Goal: Task Accomplishment & Management: Use online tool/utility

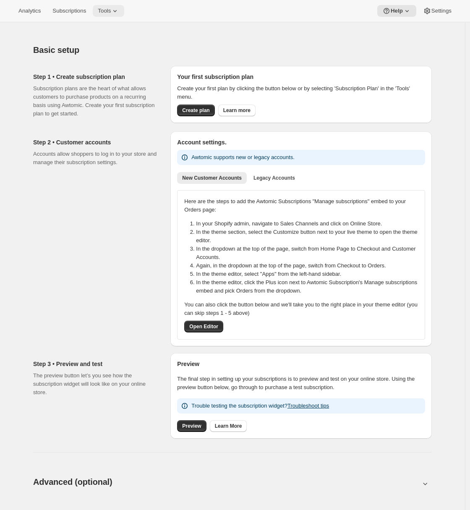
click at [109, 11] on span "Tools" at bounding box center [104, 11] width 13 height 7
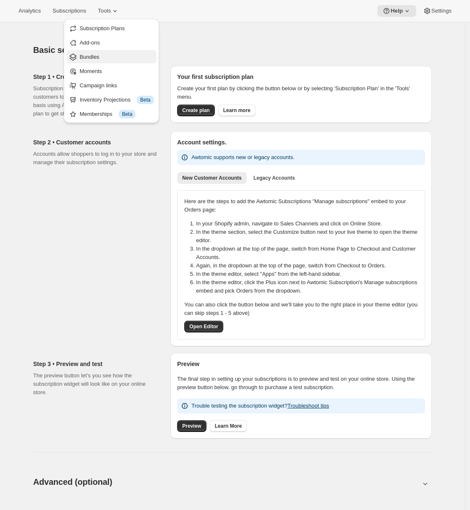
drag, startPoint x: 108, startPoint y: 27, endPoint x: 99, endPoint y: 60, distance: 33.6
click at [99, 60] on ul "Subscription Plans Add-ons Bundles Moments Campaign links Inventory Projections…" at bounding box center [111, 70] width 90 height 99
click at [99, 60] on span "Bundles" at bounding box center [90, 57] width 20 height 6
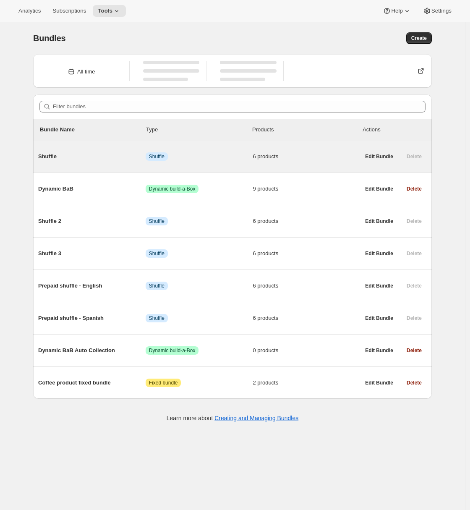
click at [113, 159] on span "Shuffle" at bounding box center [91, 156] width 107 height 8
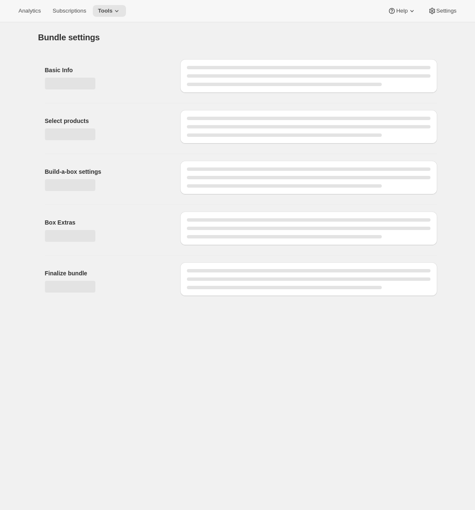
type input "Shuffle"
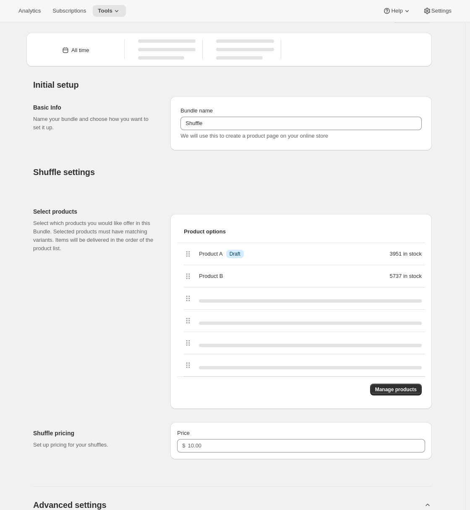
scroll to position [26, 0]
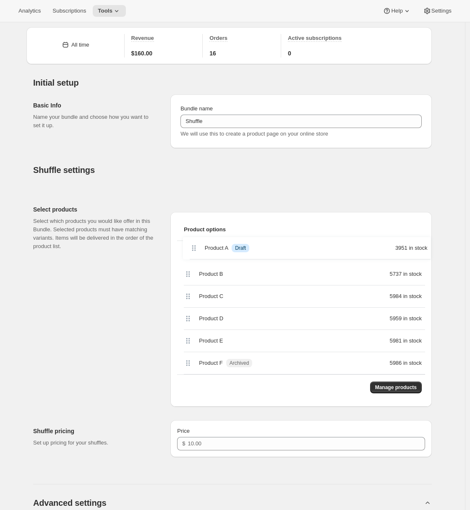
drag, startPoint x: 191, startPoint y: 256, endPoint x: 194, endPoint y: 250, distance: 6.8
click at [194, 250] on div "Product A Info Draft 3951 in stock Product B 5737 in stock Product C 5984 in st…" at bounding box center [301, 308] width 248 height 134
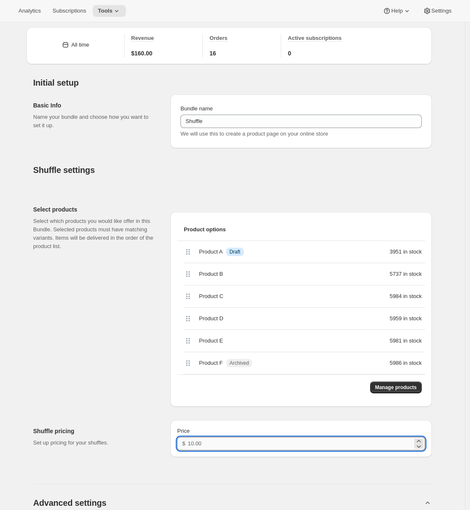
drag, startPoint x: 201, startPoint y: 444, endPoint x: 214, endPoint y: 439, distance: 14.0
click at [202, 444] on input "Price" at bounding box center [300, 443] width 225 height 13
type input "20"
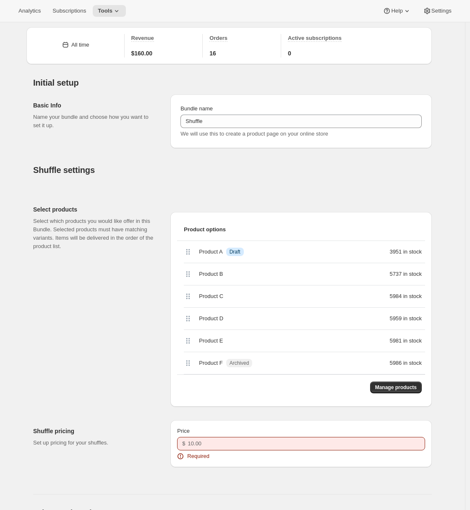
click at [70, 208] on h2 "Select products" at bounding box center [95, 209] width 124 height 8
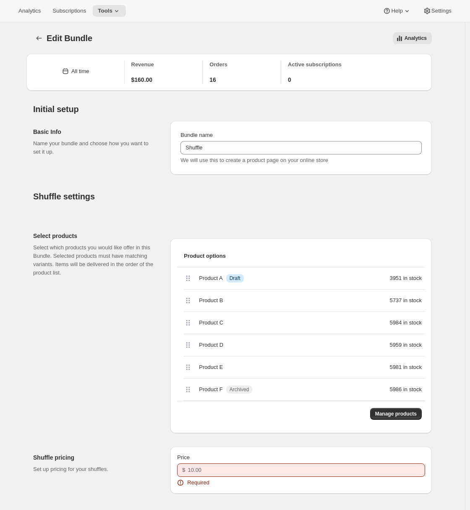
scroll to position [209, 0]
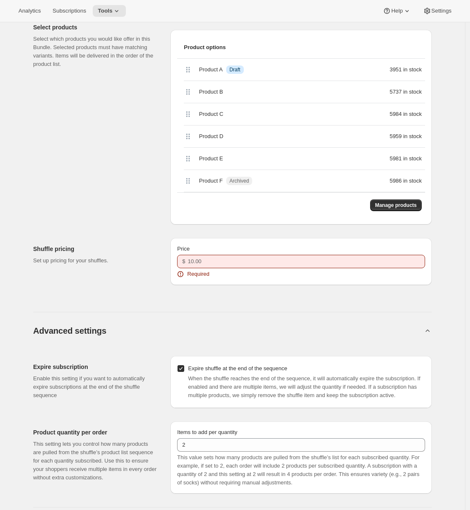
click at [112, 289] on div "All time Revenue $160.00 Orders 16 Active subscriptions 0 Initial setup Basic I…" at bounding box center [229, 312] width 406 height 946
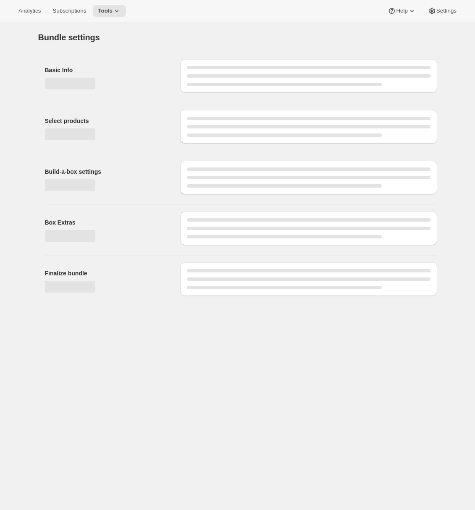
type input "Shuffle"
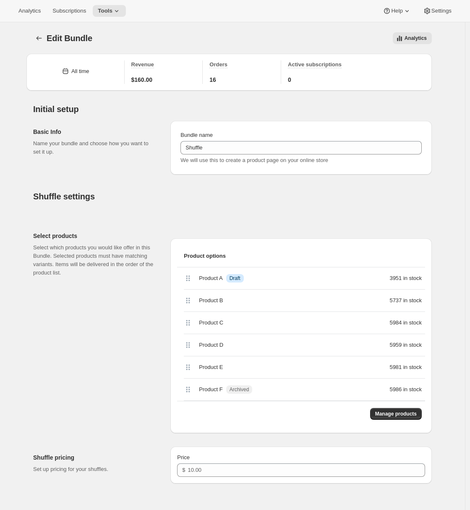
scroll to position [144, 0]
